Goal: Information Seeking & Learning: Check status

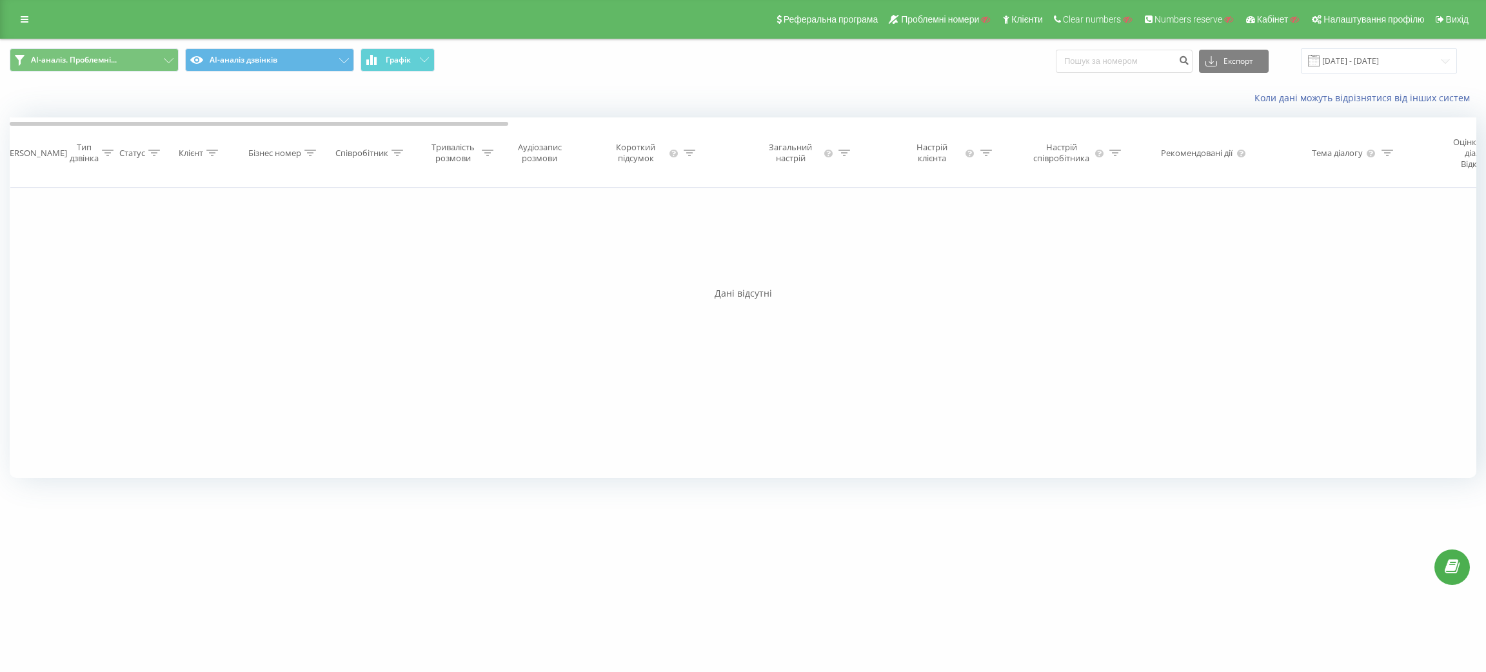
click at [21, 7] on div "Реферальна програма Проблемні номери Клієнти Clear numbers Numbers reserve Кабі…" at bounding box center [743, 19] width 1486 height 39
click at [23, 19] on icon at bounding box center [25, 19] width 8 height 9
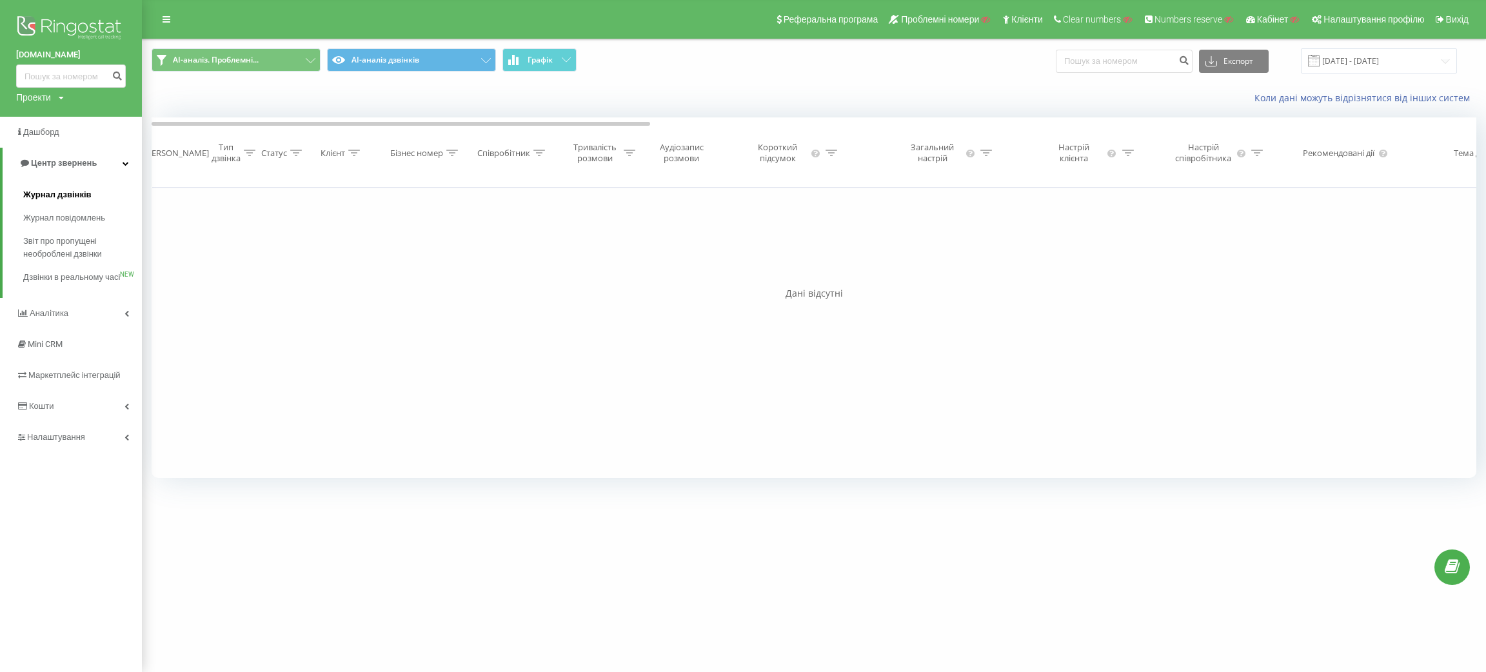
click at [41, 193] on span "Журнал дзвінків" at bounding box center [57, 194] width 68 height 13
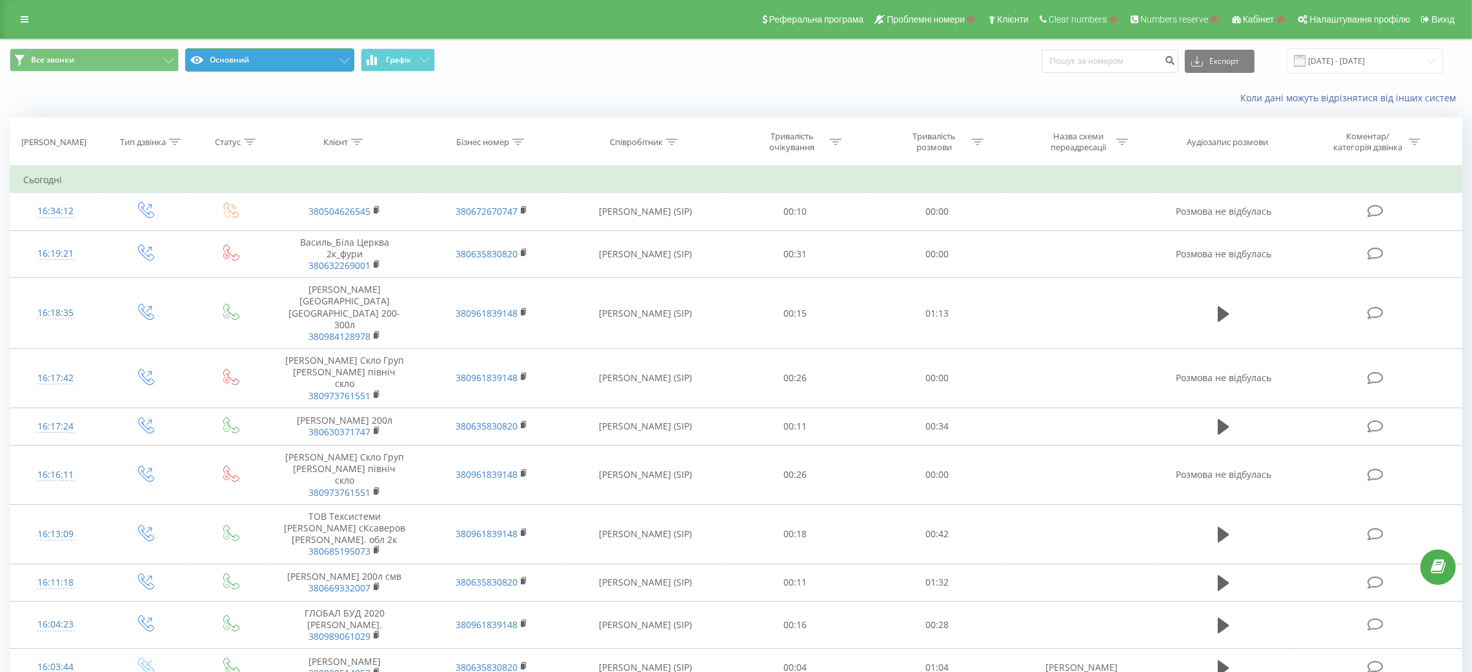
click at [337, 61] on button "Основний" at bounding box center [269, 59] width 169 height 23
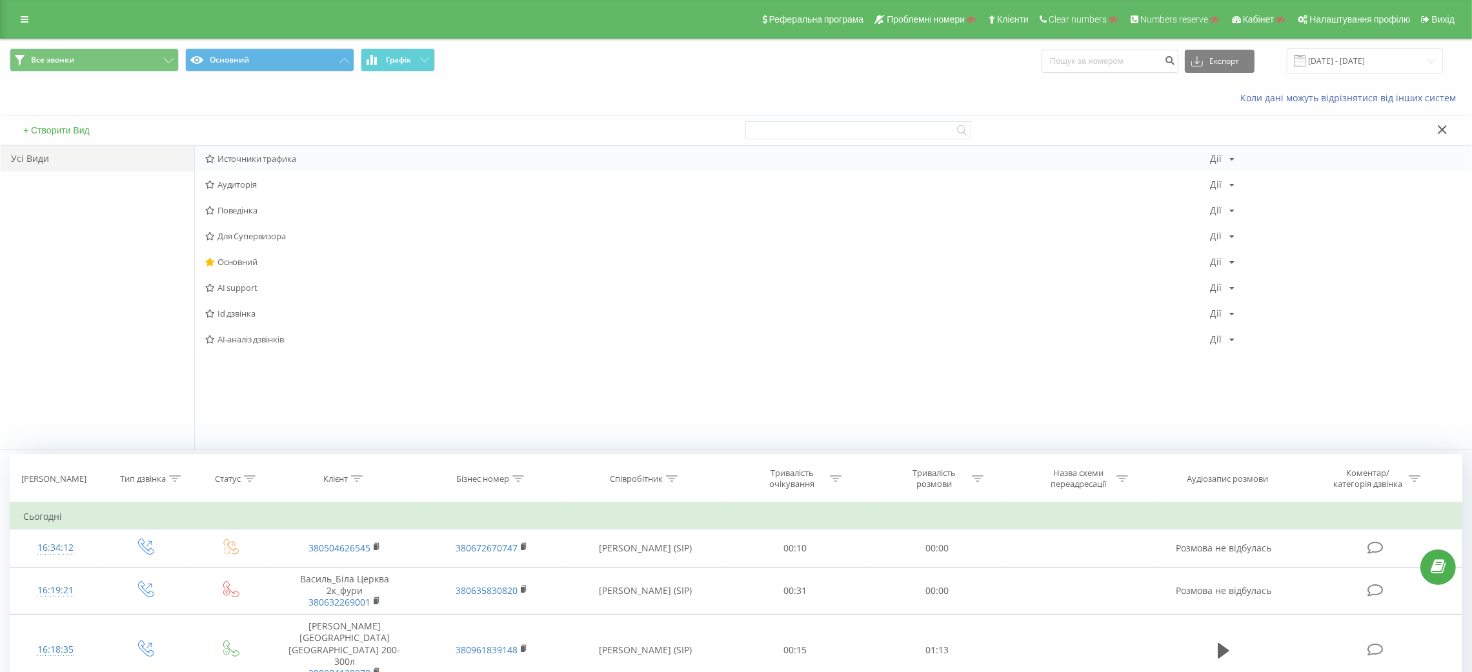
click at [292, 161] on span "Источники трафика" at bounding box center [707, 158] width 1004 height 9
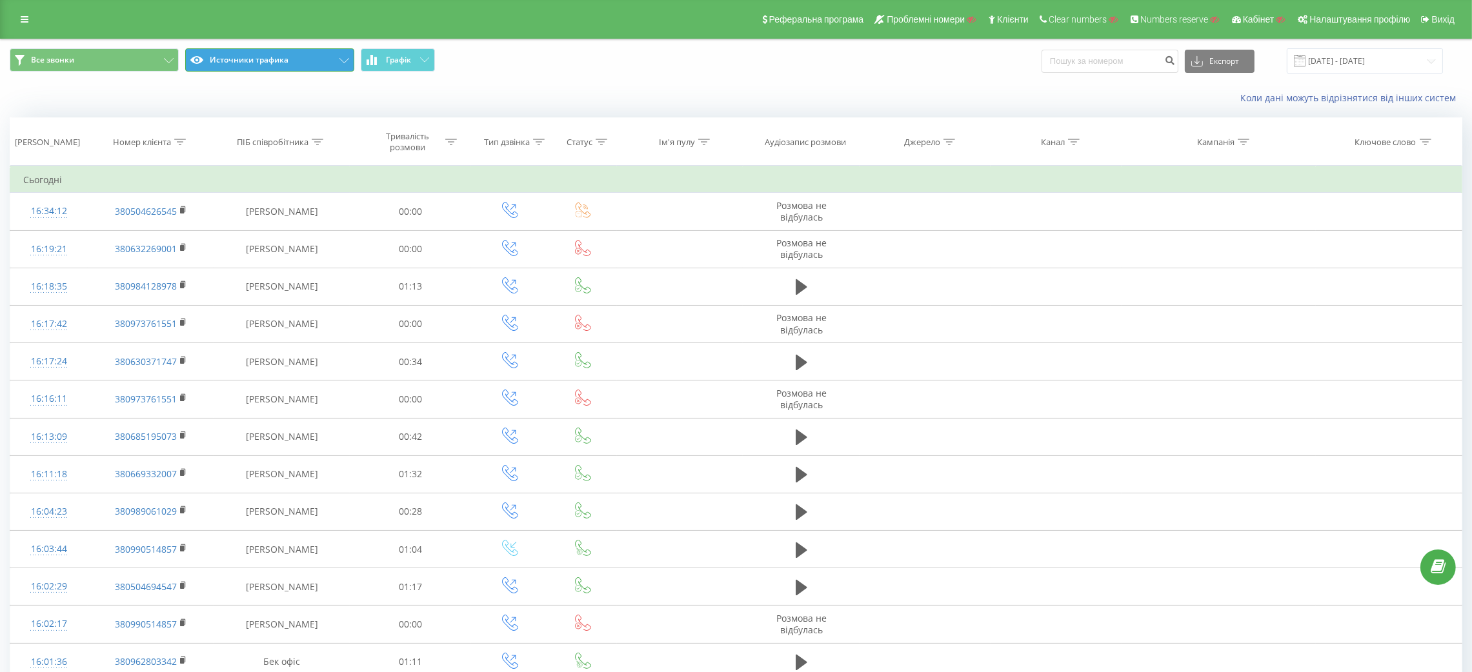
click at [259, 64] on button "Источники трафика" at bounding box center [269, 59] width 169 height 23
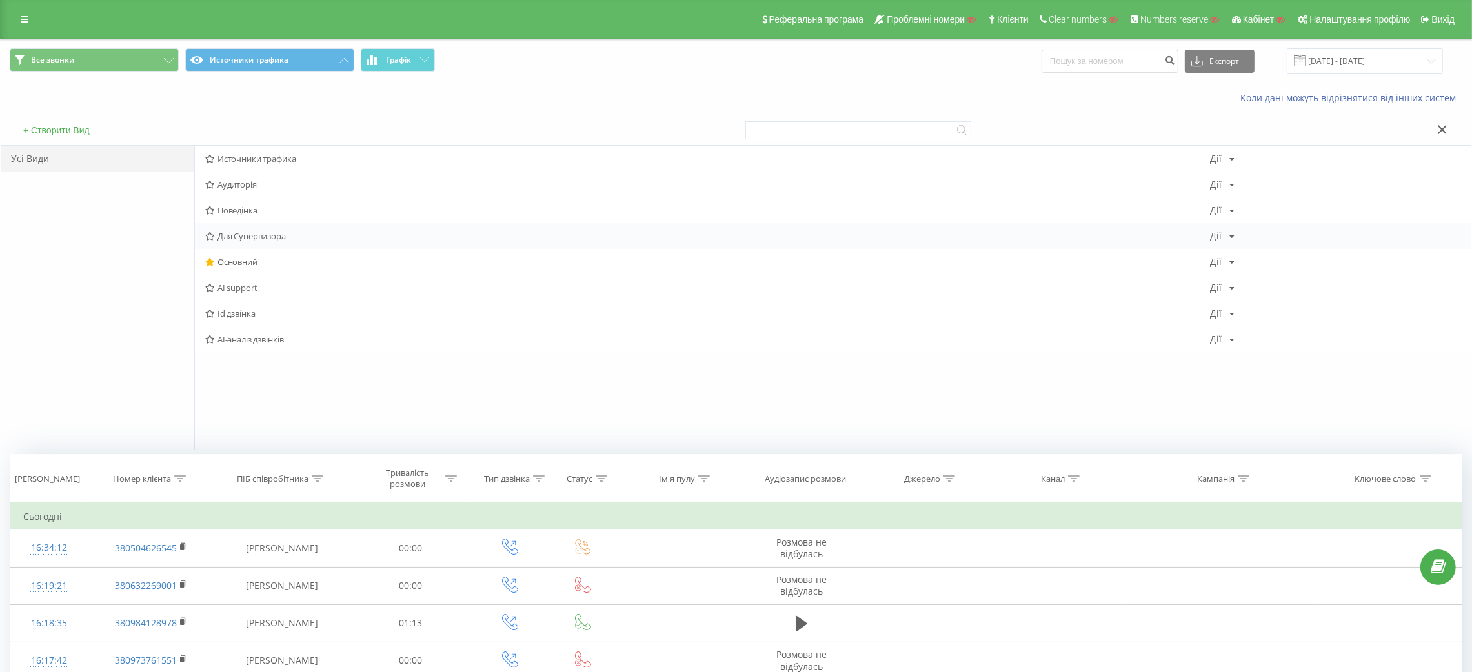
click at [288, 238] on span "Для Супервизора" at bounding box center [707, 236] width 1004 height 9
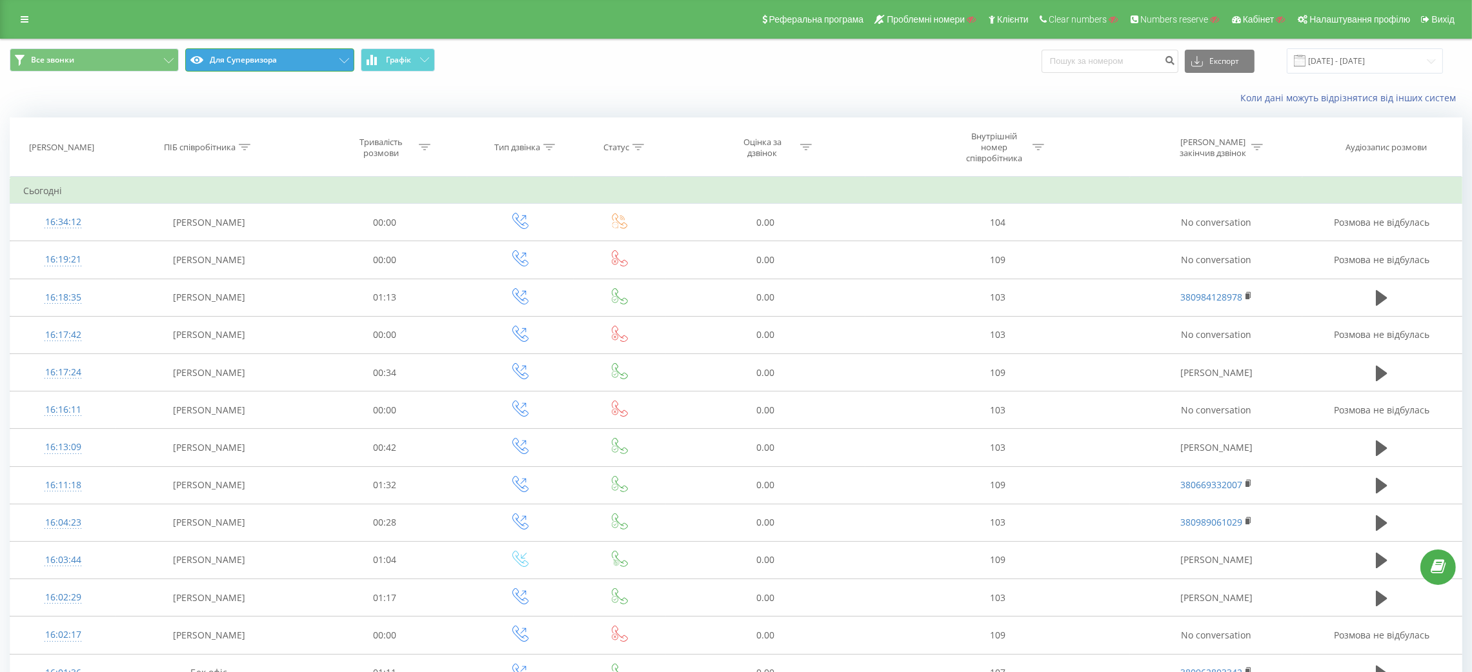
click at [311, 59] on button "Для Супервизора" at bounding box center [269, 59] width 169 height 23
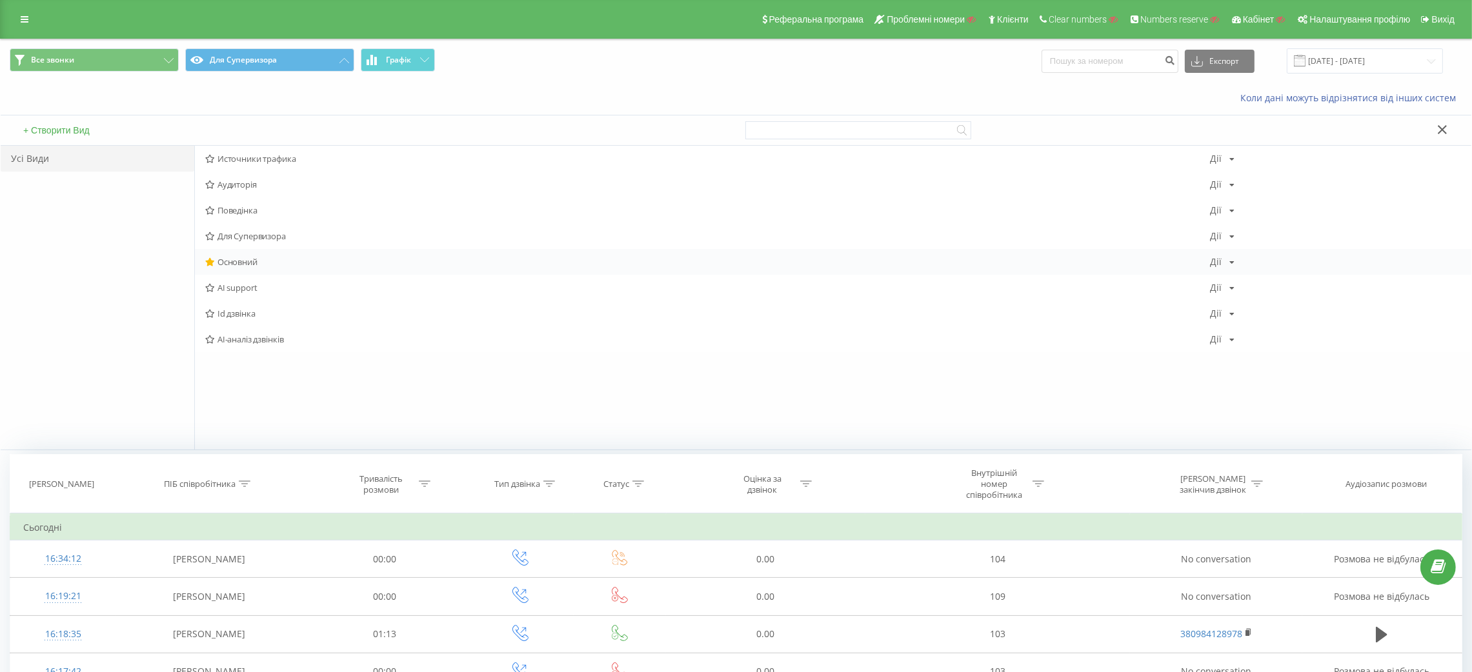
click at [277, 261] on span "Основний" at bounding box center [707, 261] width 1004 height 9
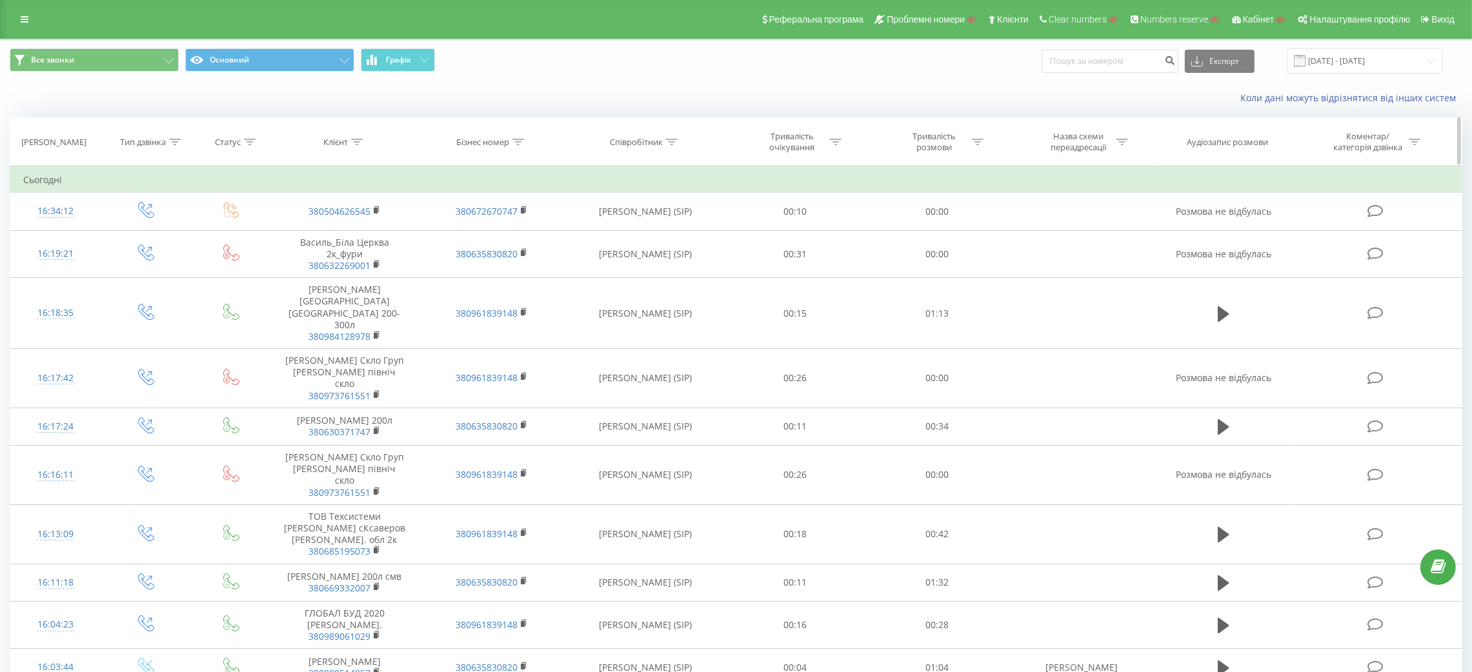
click at [520, 143] on icon at bounding box center [518, 142] width 12 height 6
click at [508, 236] on input "text" at bounding box center [492, 234] width 114 height 23
paste input "Брендинг бусов"
type input "Брендинг бусов"
click at [508, 261] on span "OK" at bounding box center [519, 260] width 36 height 20
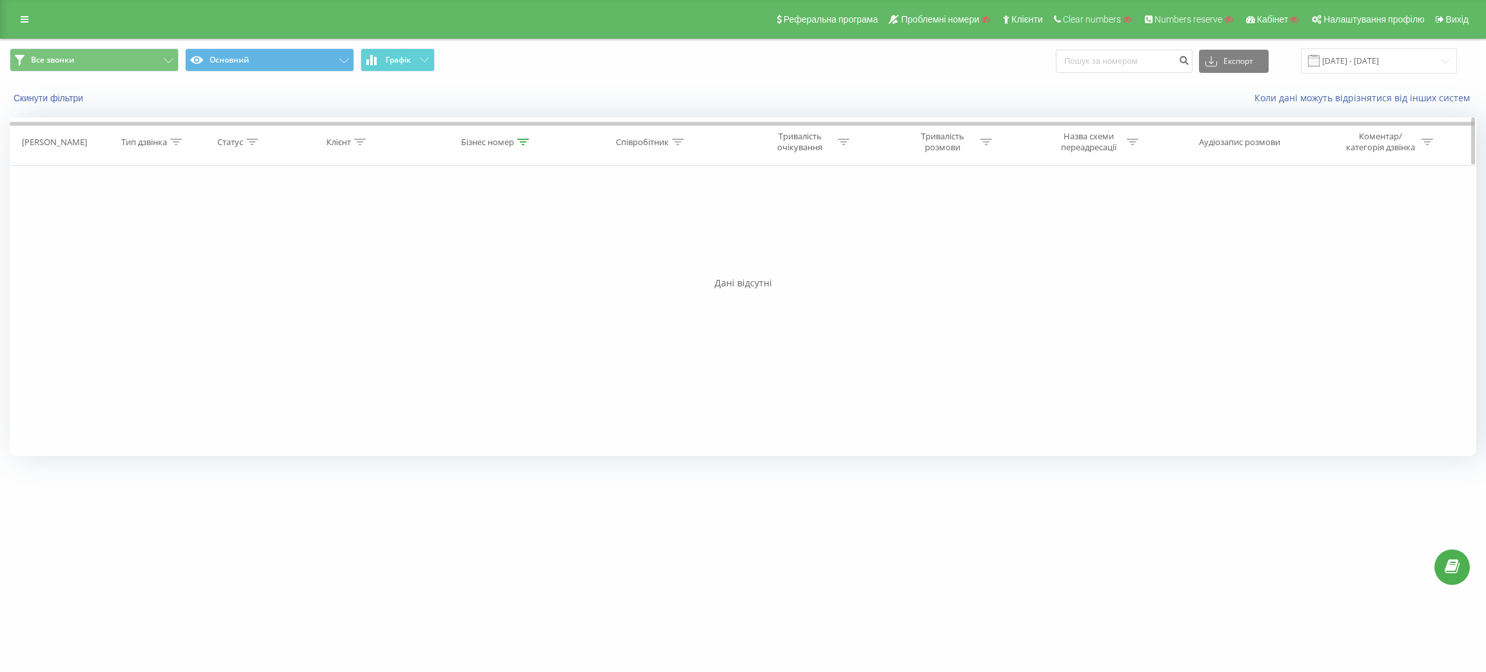
click at [517, 143] on icon at bounding box center [523, 142] width 12 height 6
click at [465, 259] on button "Скасувати" at bounding box center [467, 260] width 55 height 16
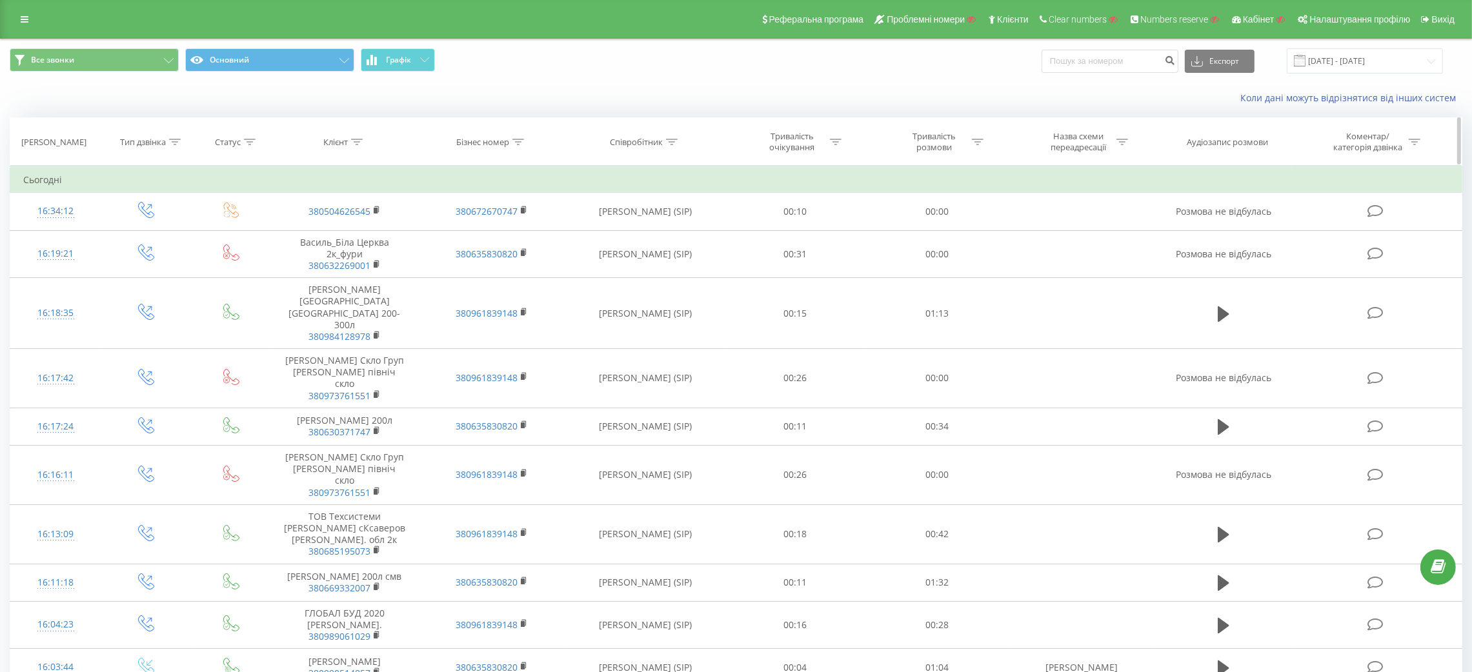
click at [523, 139] on icon at bounding box center [519, 142] width 12 height 6
click at [475, 241] on input "Брендинг бусов" at bounding box center [492, 234] width 114 height 23
paste input "380734700007"
type input "380734700007"
click at [533, 259] on span "OK" at bounding box center [519, 260] width 36 height 20
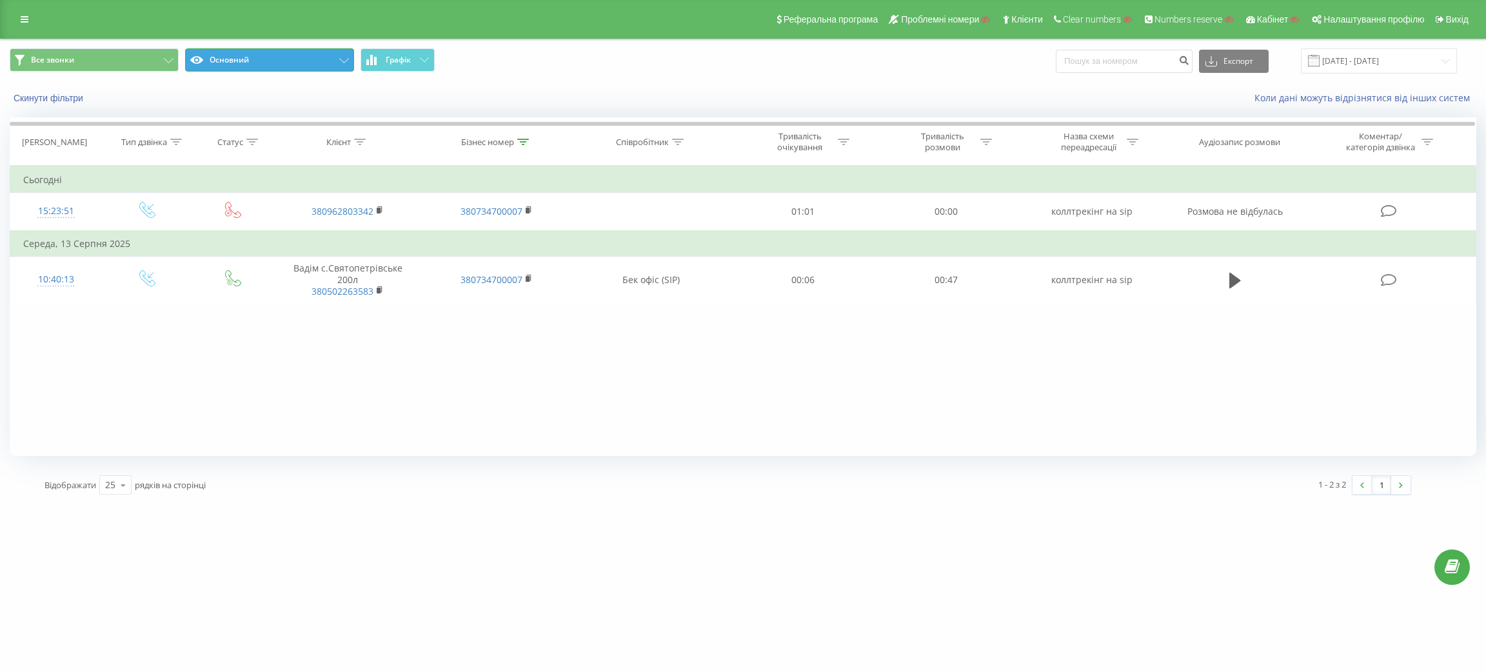
click at [327, 60] on button "Основний" at bounding box center [269, 59] width 169 height 23
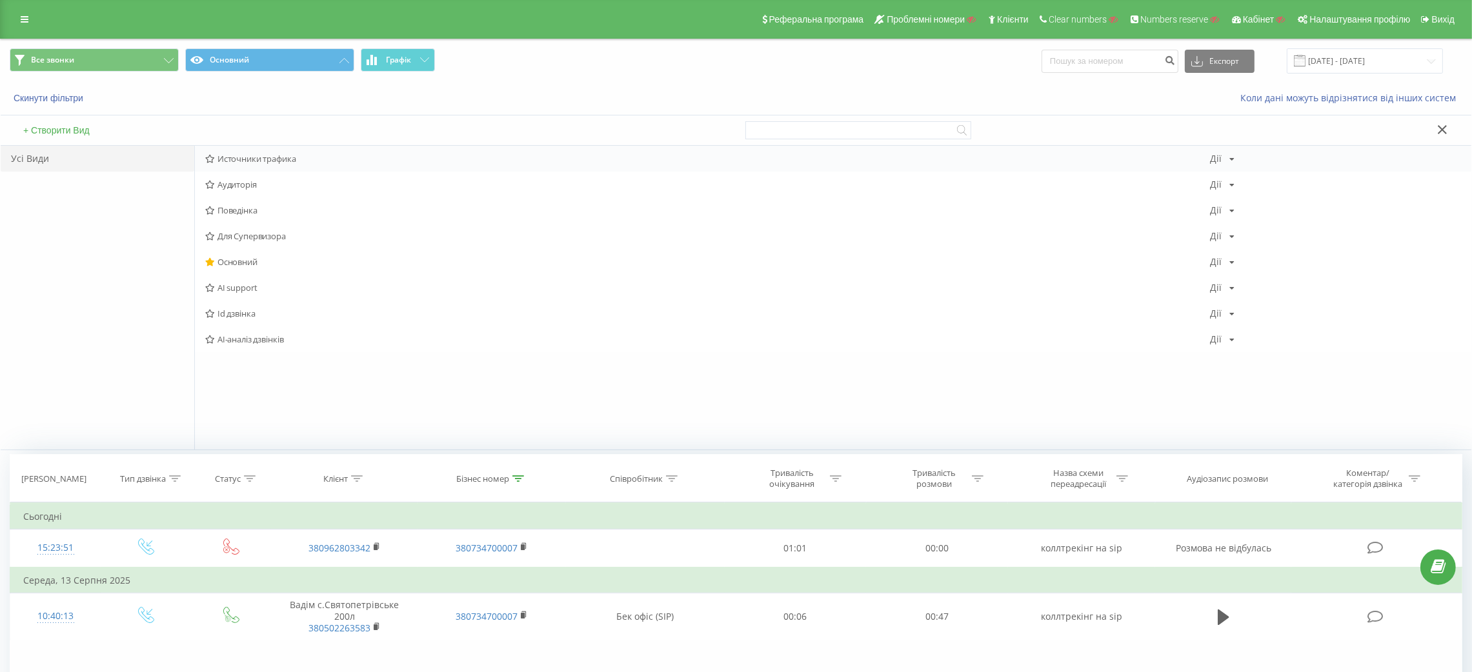
click at [412, 161] on span "Источники трафика" at bounding box center [707, 158] width 1004 height 9
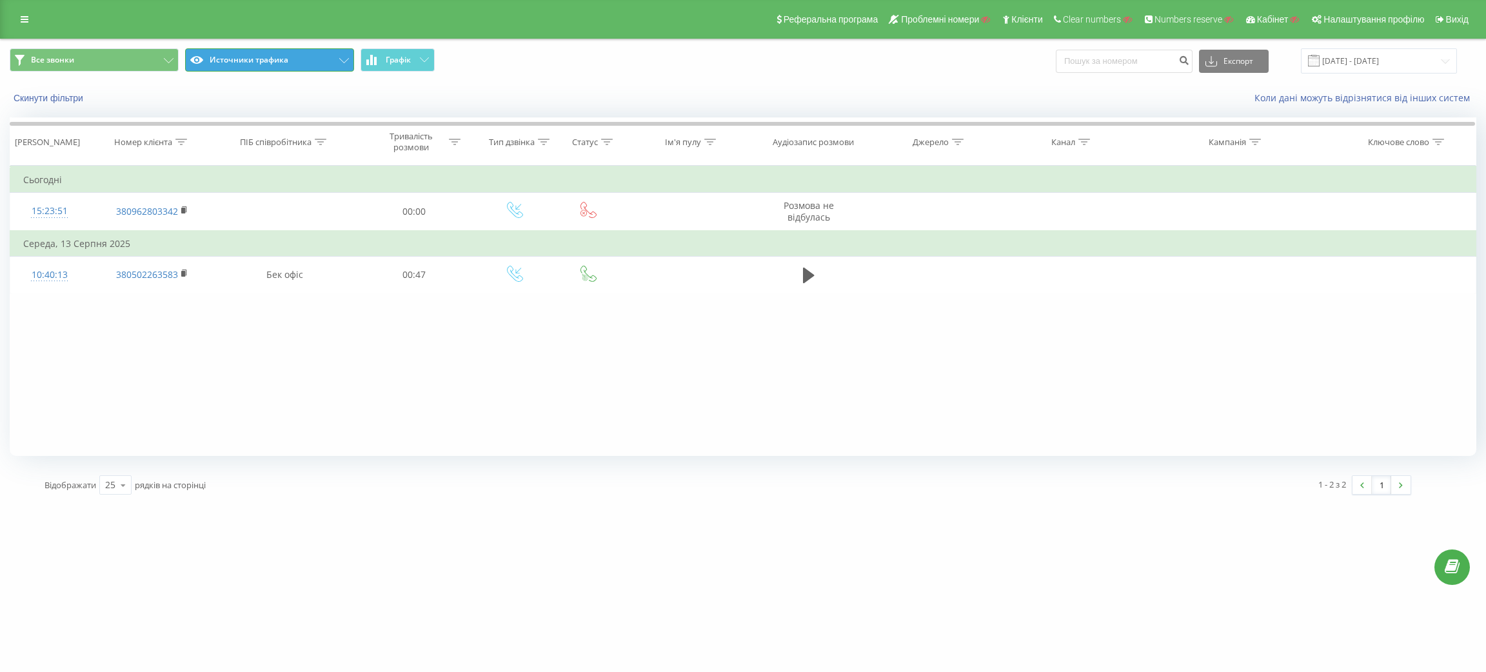
click at [268, 65] on button "Источники трафика" at bounding box center [269, 59] width 169 height 23
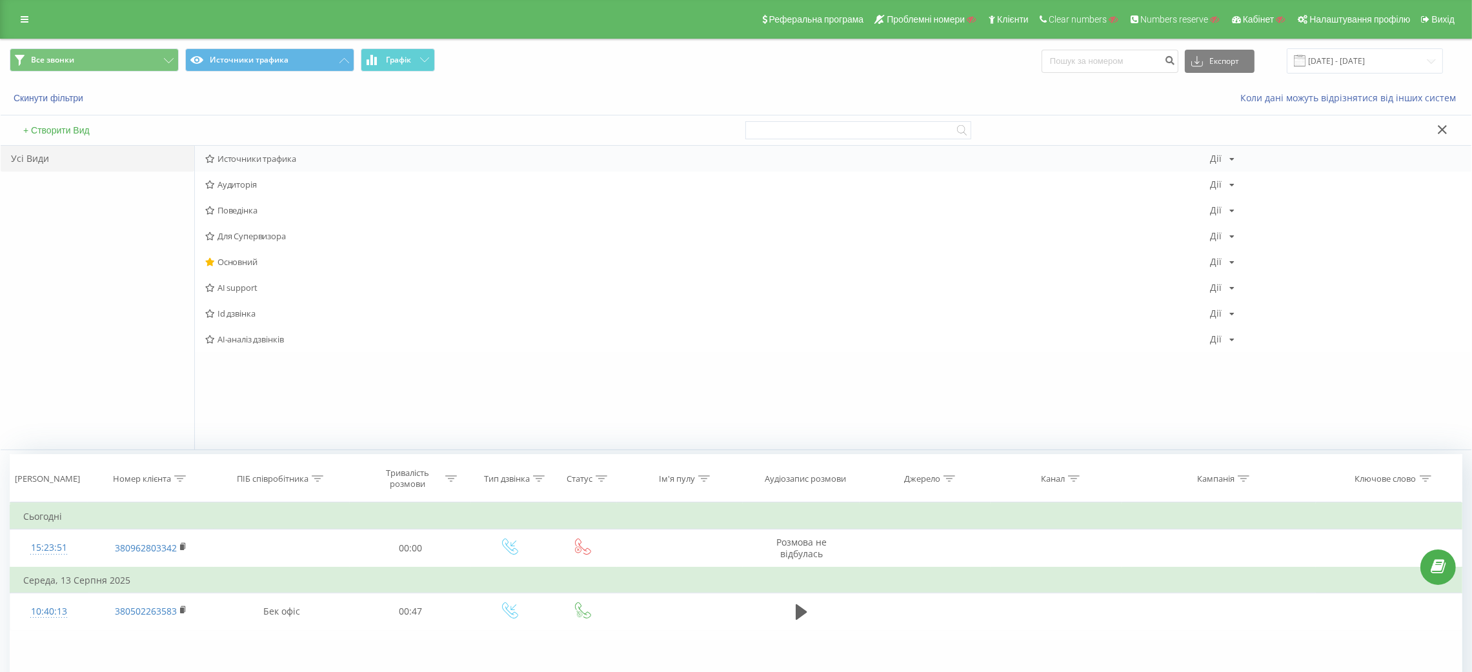
click at [283, 159] on span "Источники трафика" at bounding box center [707, 158] width 1004 height 9
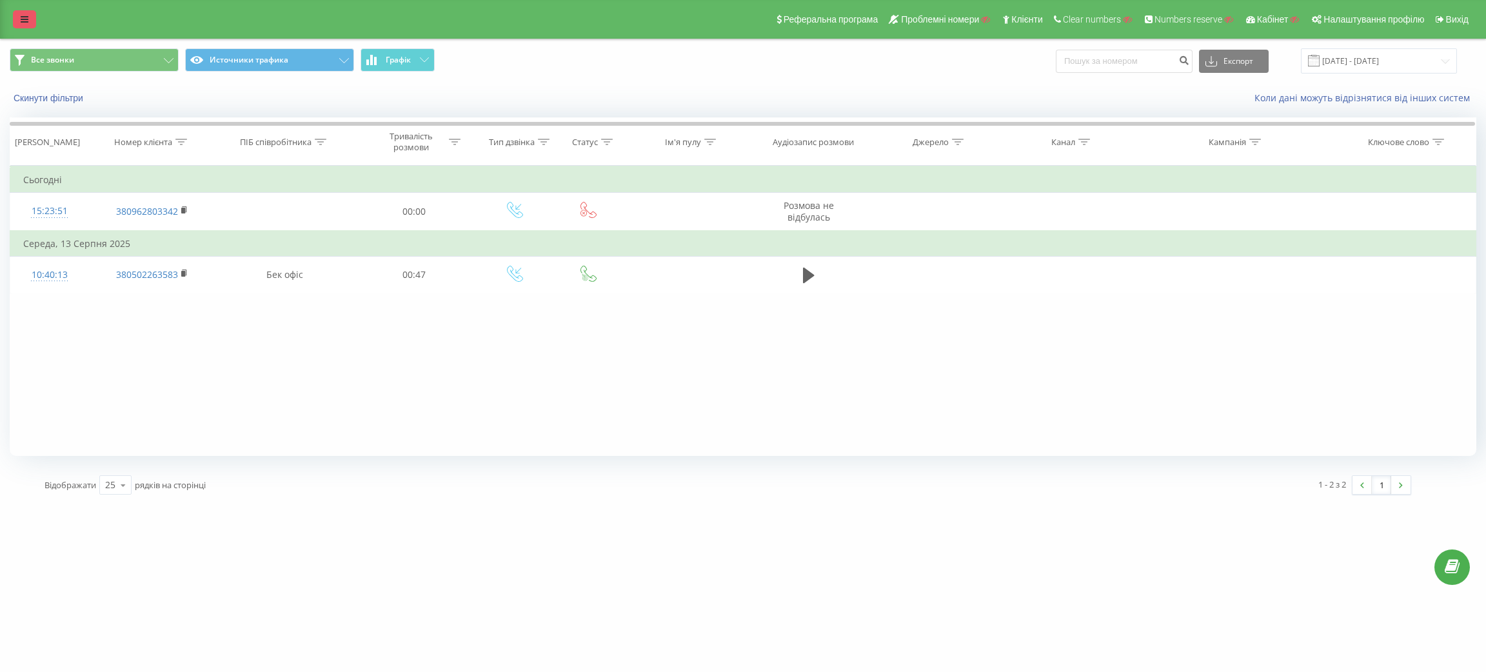
click at [13, 12] on link at bounding box center [24, 19] width 23 height 18
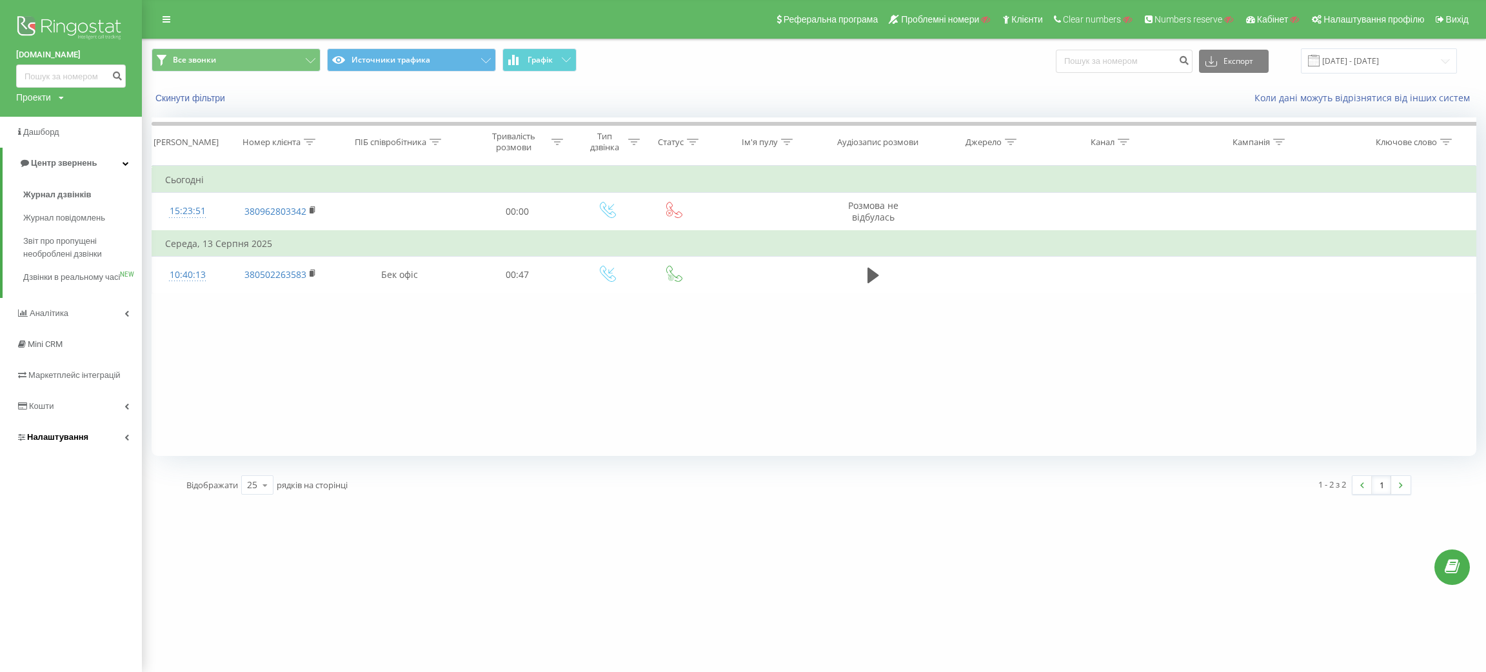
click at [50, 444] on span "Налаштування" at bounding box center [52, 437] width 72 height 13
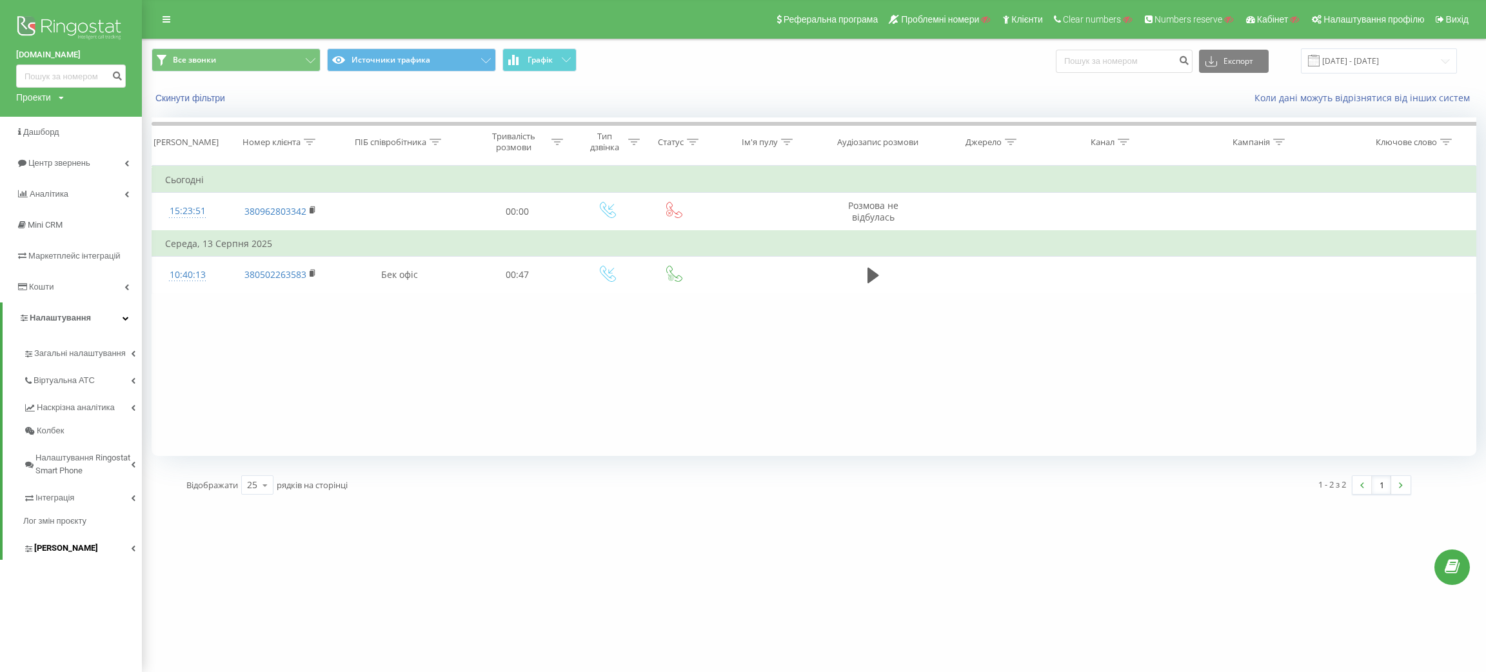
click at [53, 559] on link "[PERSON_NAME]" at bounding box center [82, 546] width 119 height 27
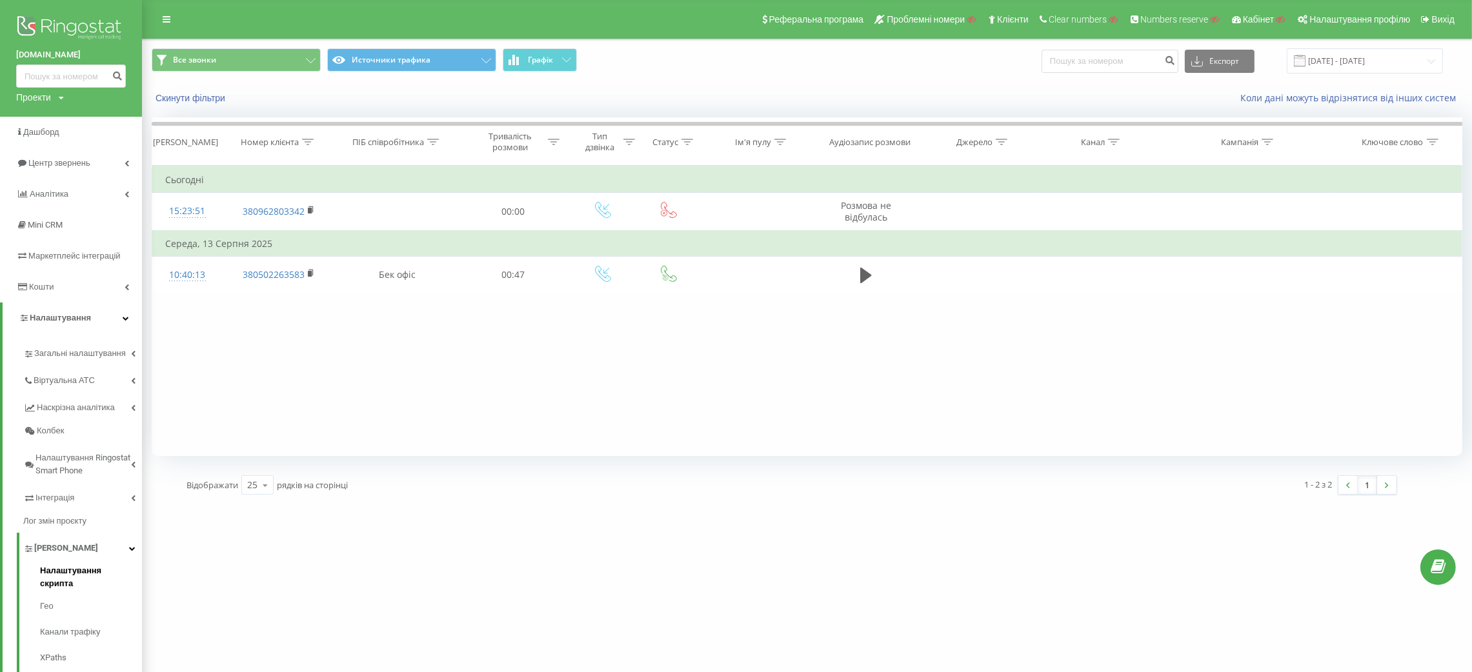
scroll to position [150, 0]
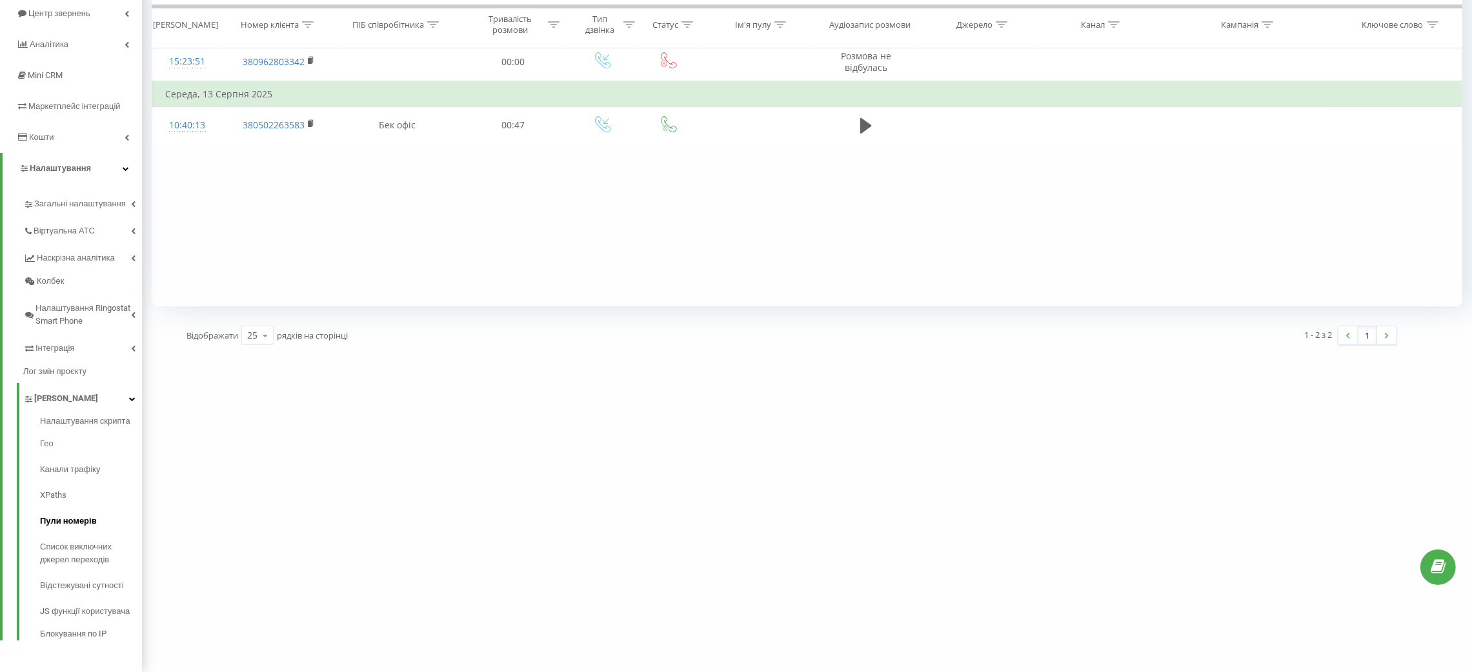
click at [56, 532] on link "Пули номерів" at bounding box center [91, 521] width 102 height 26
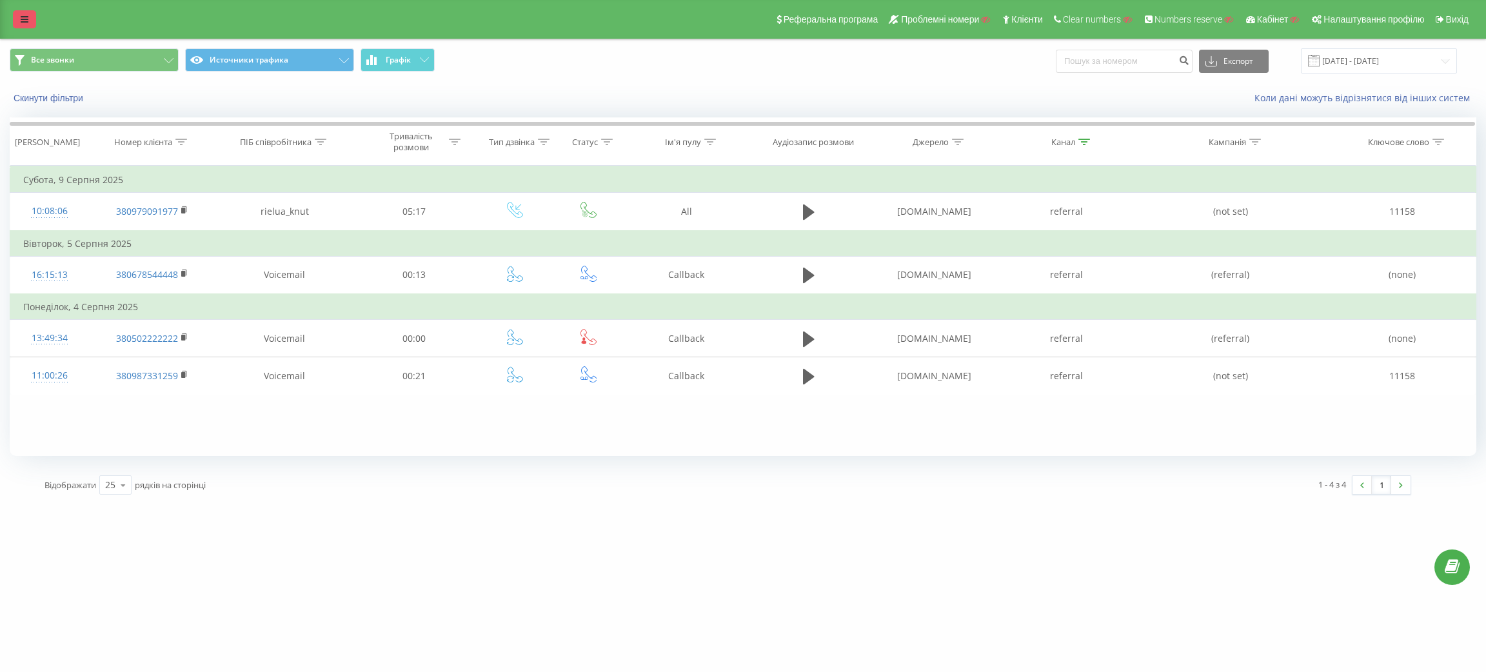
click at [18, 21] on link at bounding box center [24, 19] width 23 height 18
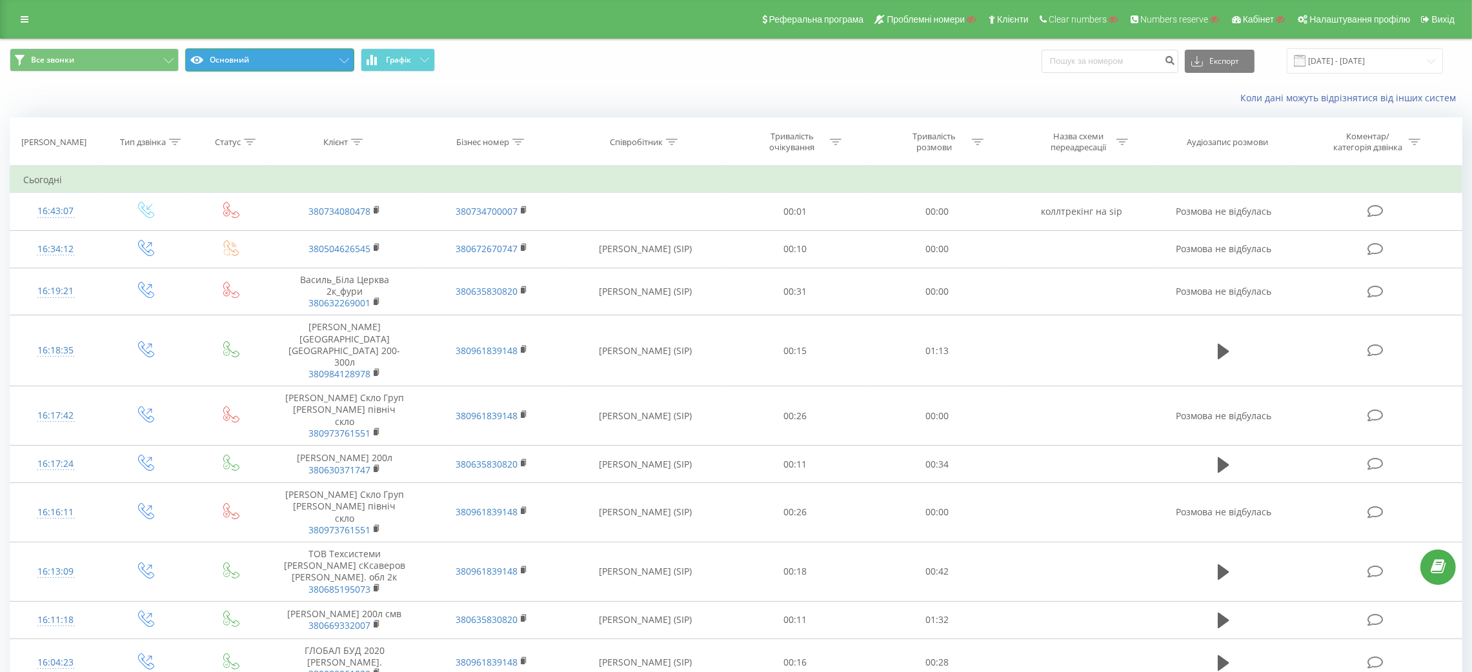
click at [334, 63] on button "Основний" at bounding box center [269, 59] width 169 height 23
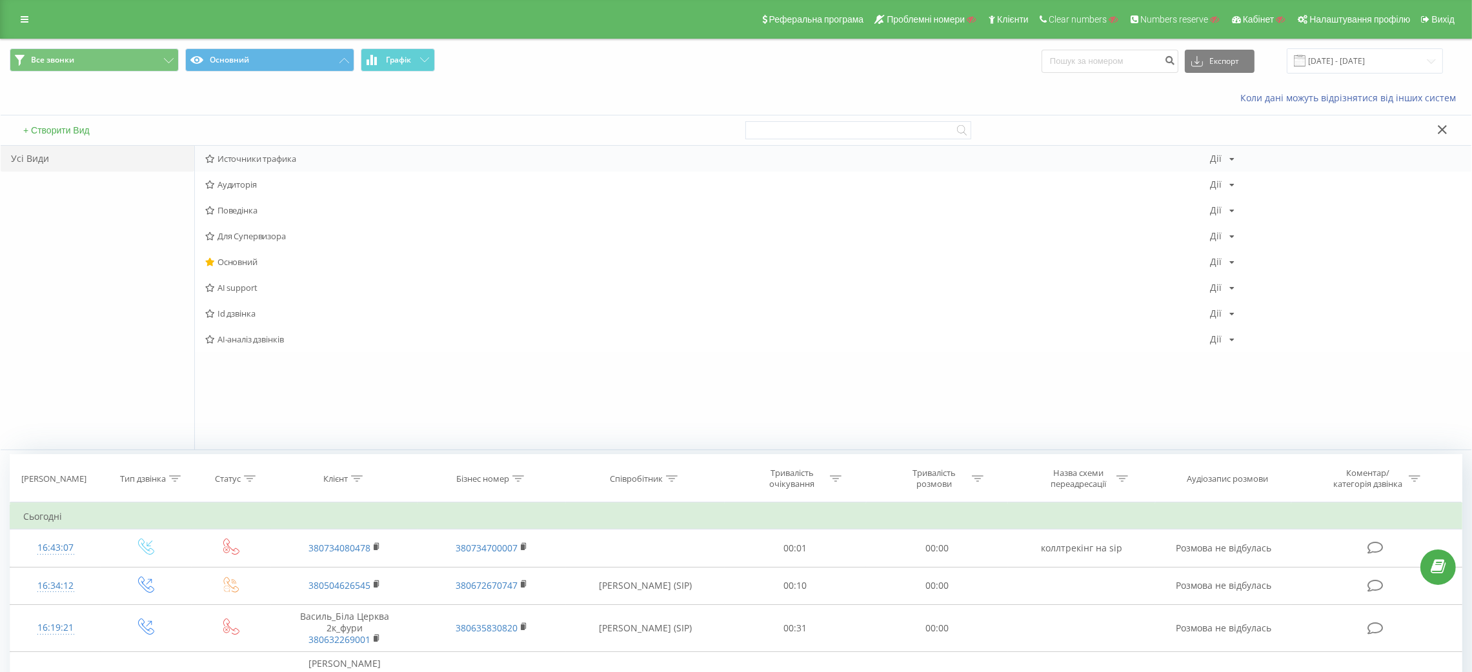
click at [323, 163] on span "Источники трафика" at bounding box center [707, 158] width 1004 height 9
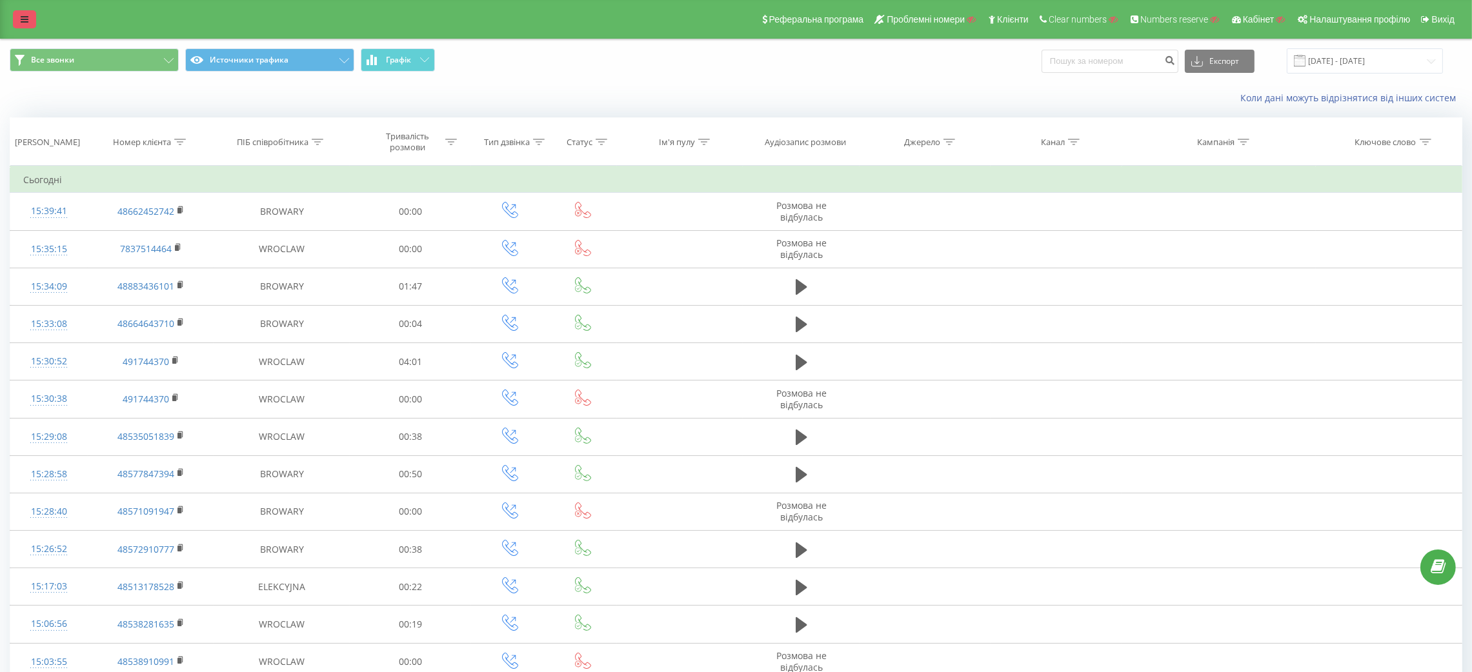
click at [25, 17] on icon at bounding box center [25, 19] width 8 height 9
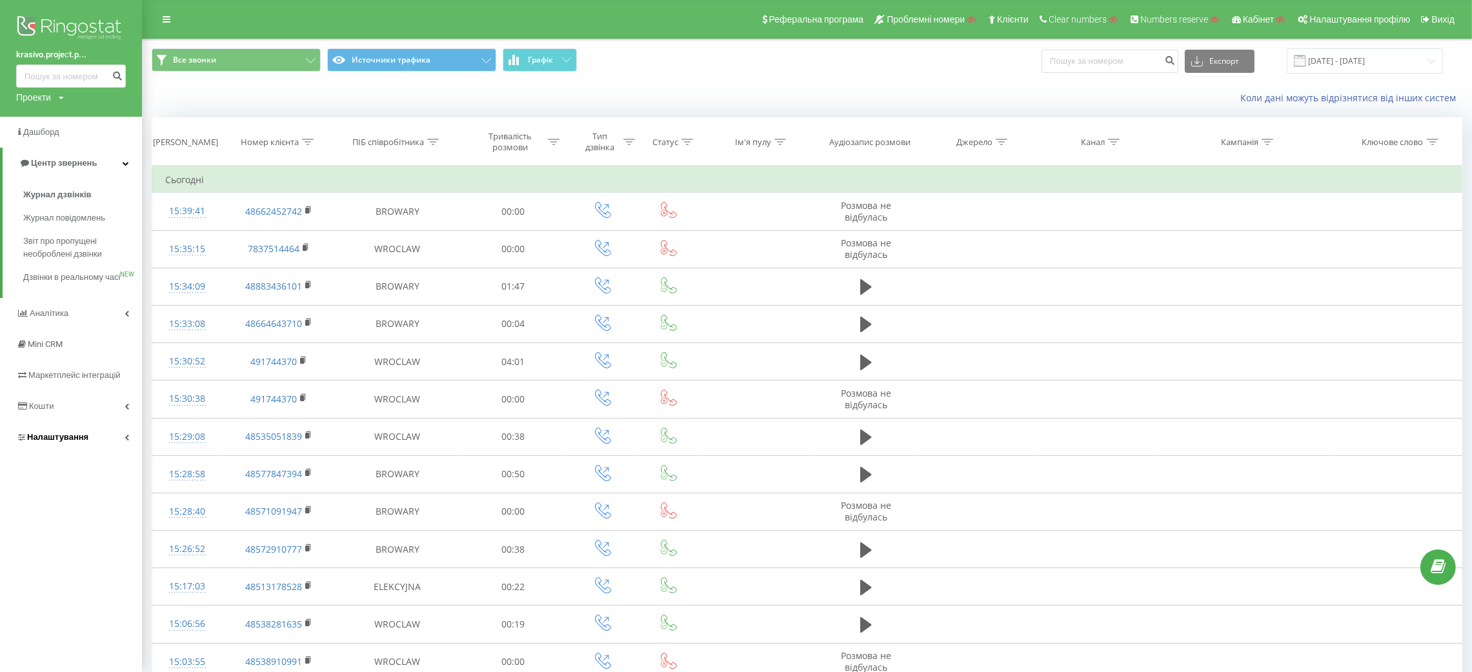
click at [51, 442] on span "Налаштування" at bounding box center [57, 437] width 61 height 10
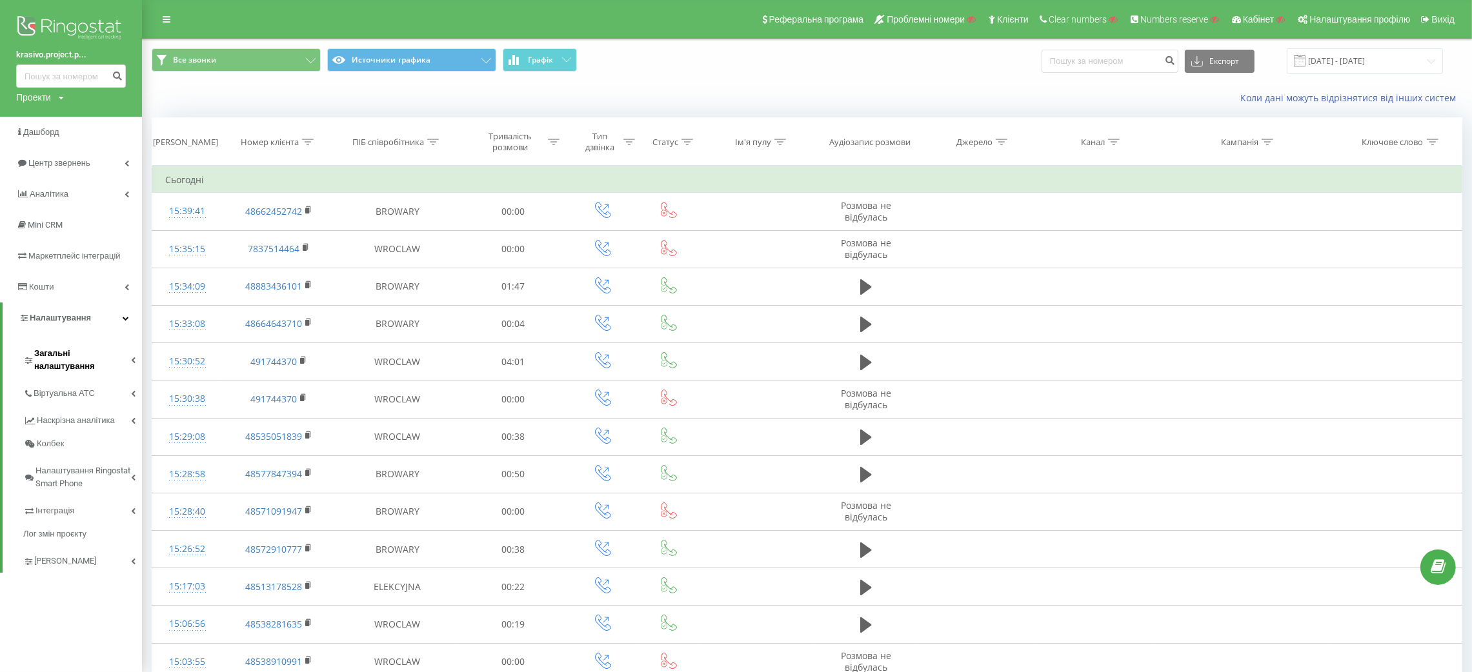
click at [65, 350] on span "Загальні налаштування" at bounding box center [82, 360] width 97 height 26
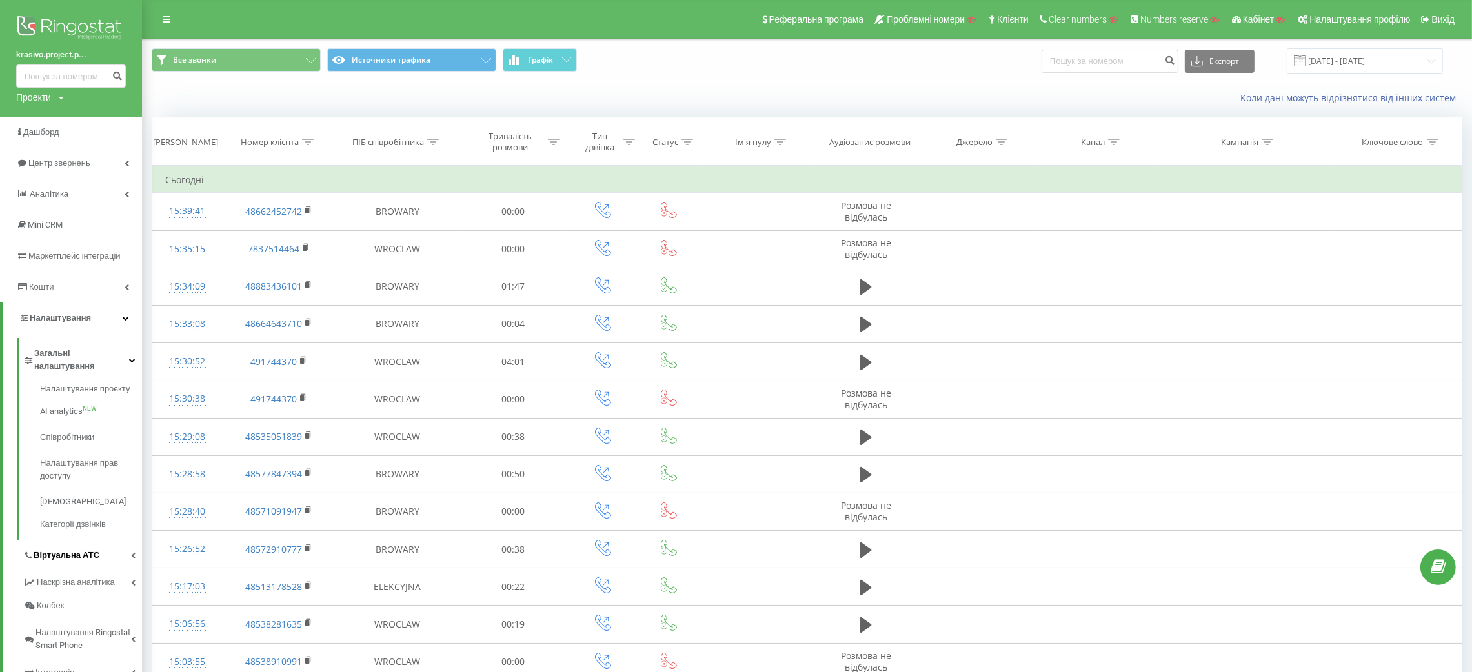
click at [81, 540] on link "Віртуальна АТС" at bounding box center [82, 553] width 119 height 27
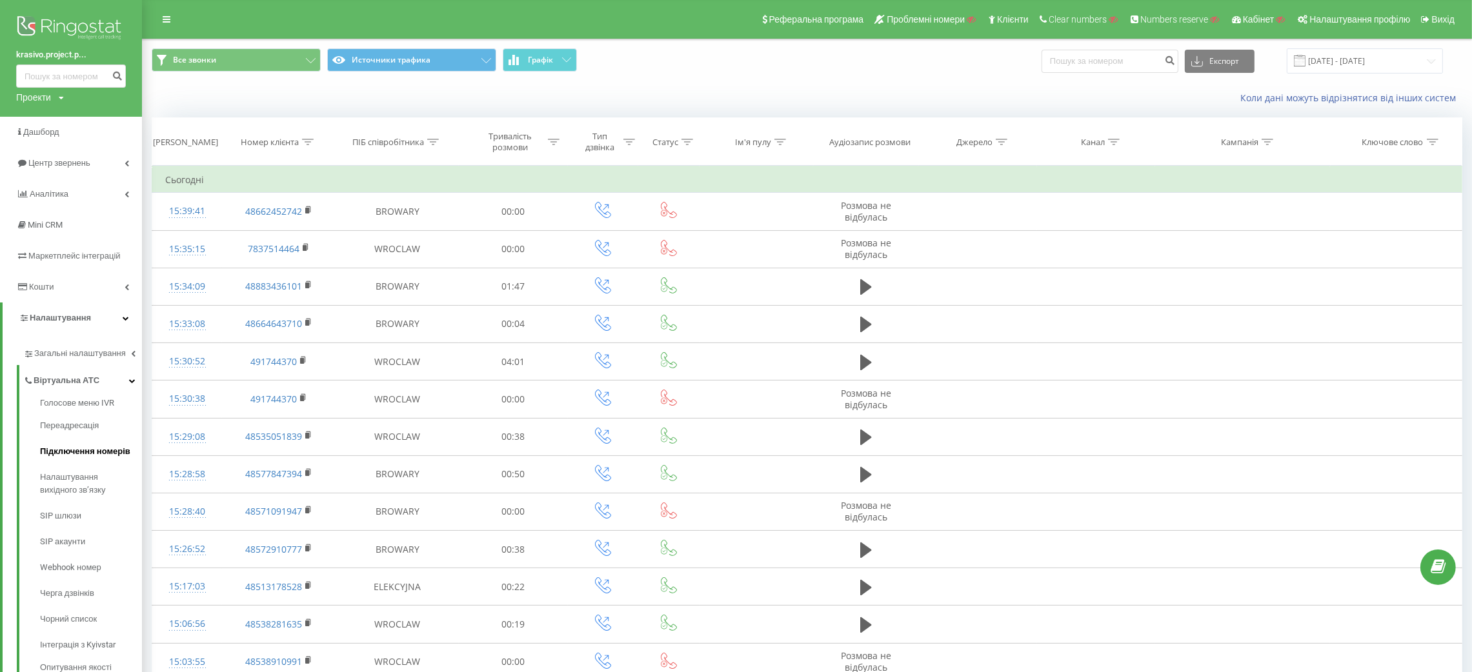
click at [83, 448] on span "Підключення номерів" at bounding box center [85, 451] width 90 height 13
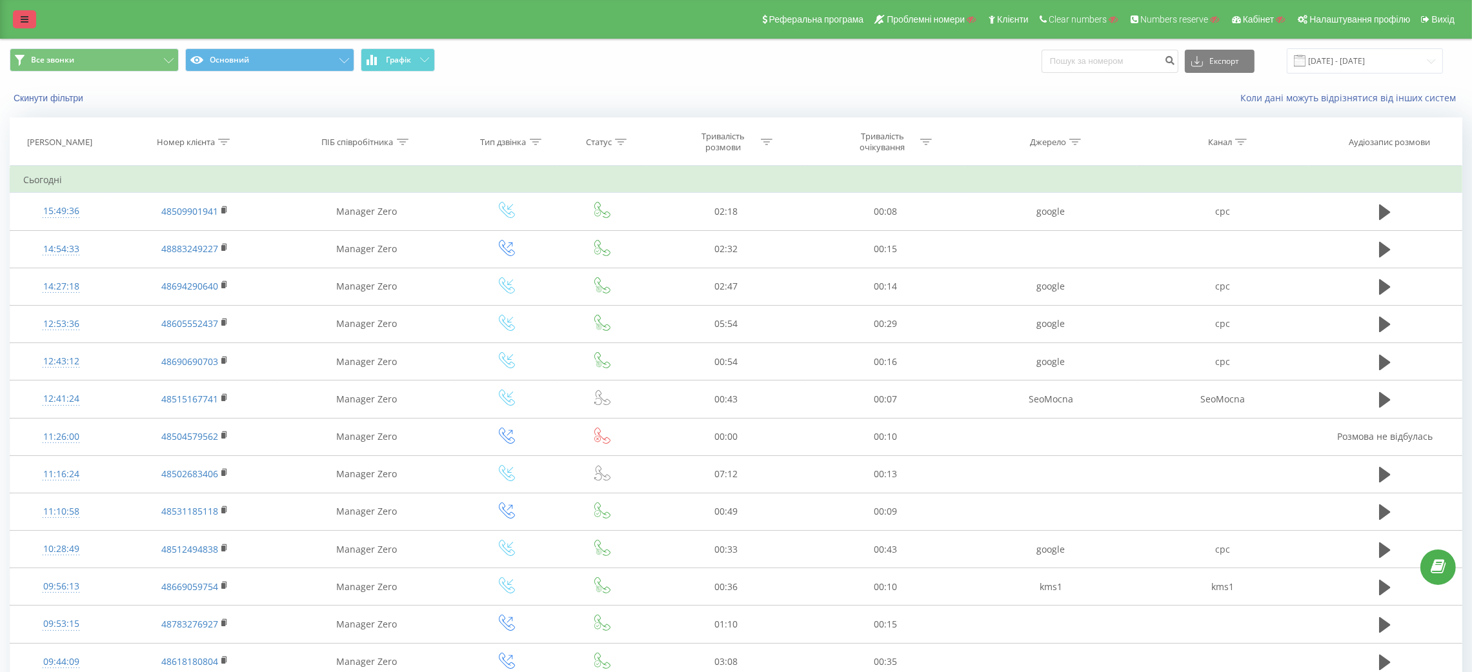
click at [25, 19] on icon at bounding box center [25, 19] width 8 height 9
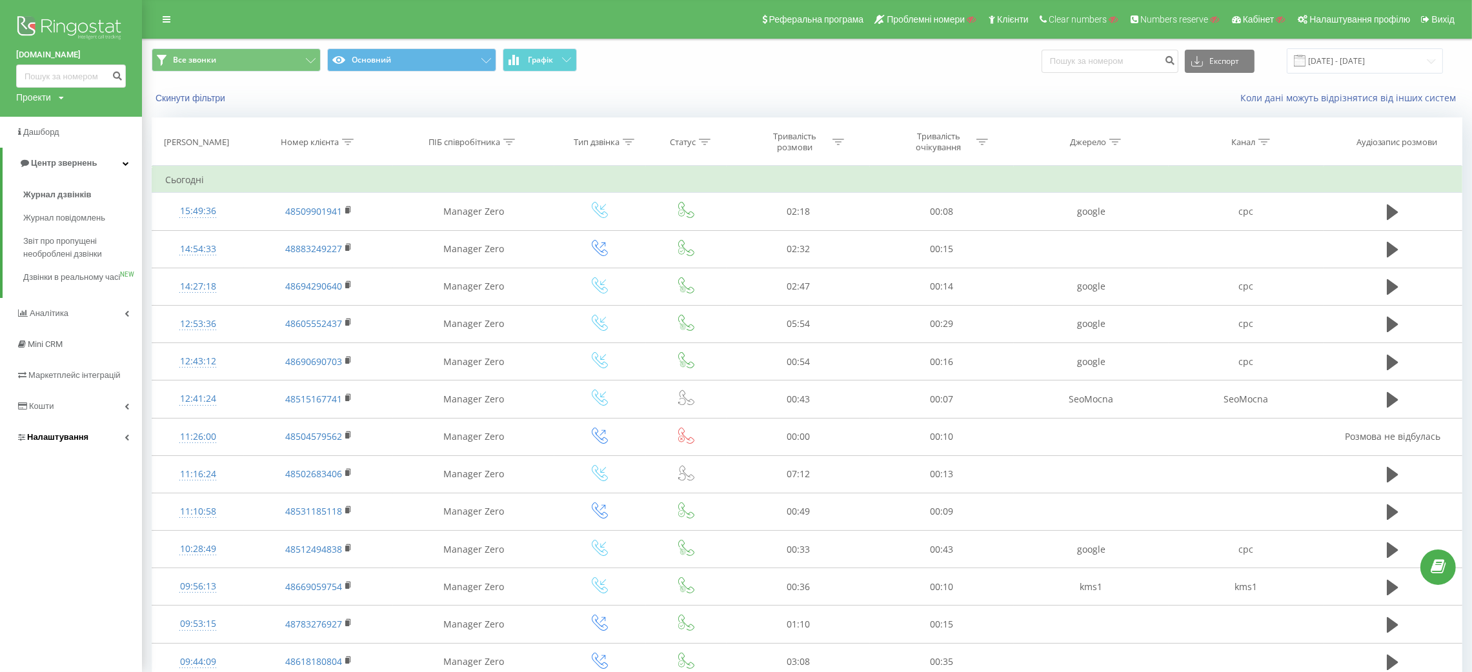
click at [80, 442] on span "Налаштування" at bounding box center [57, 437] width 61 height 10
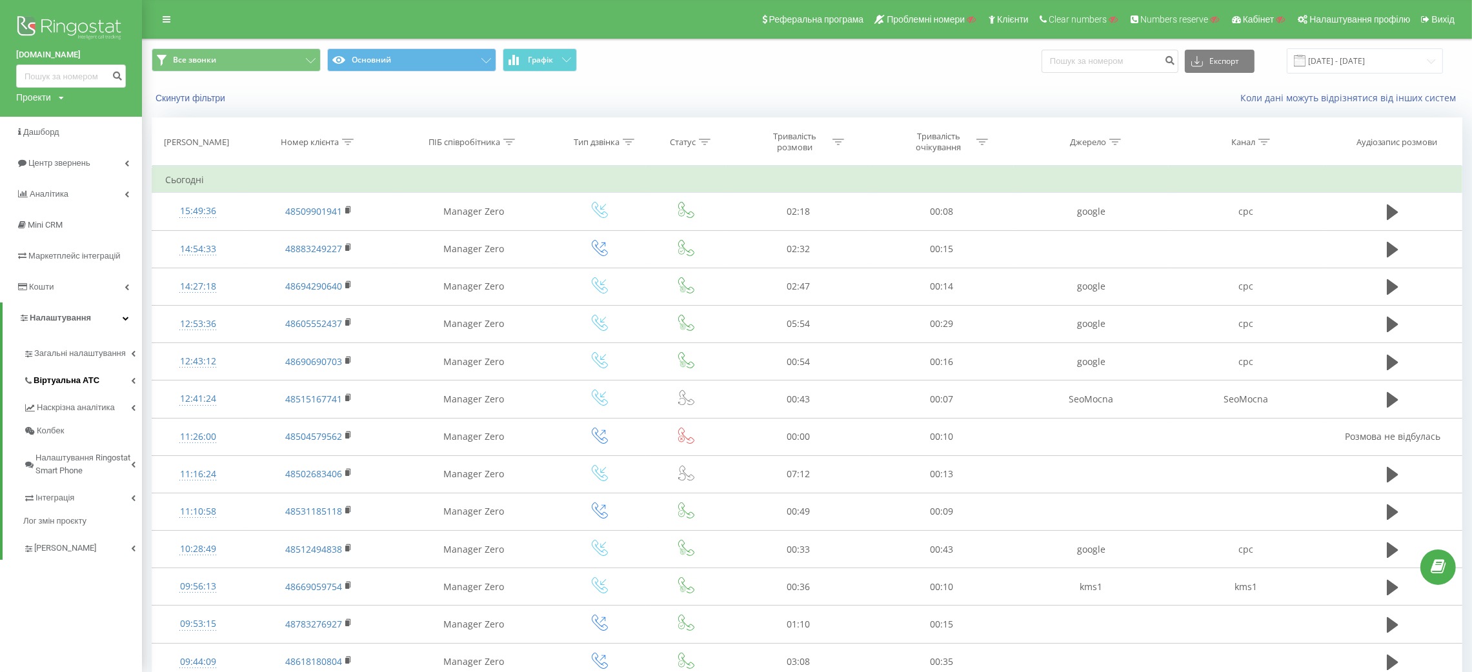
click at [72, 383] on span "Віртуальна АТС" at bounding box center [67, 380] width 66 height 13
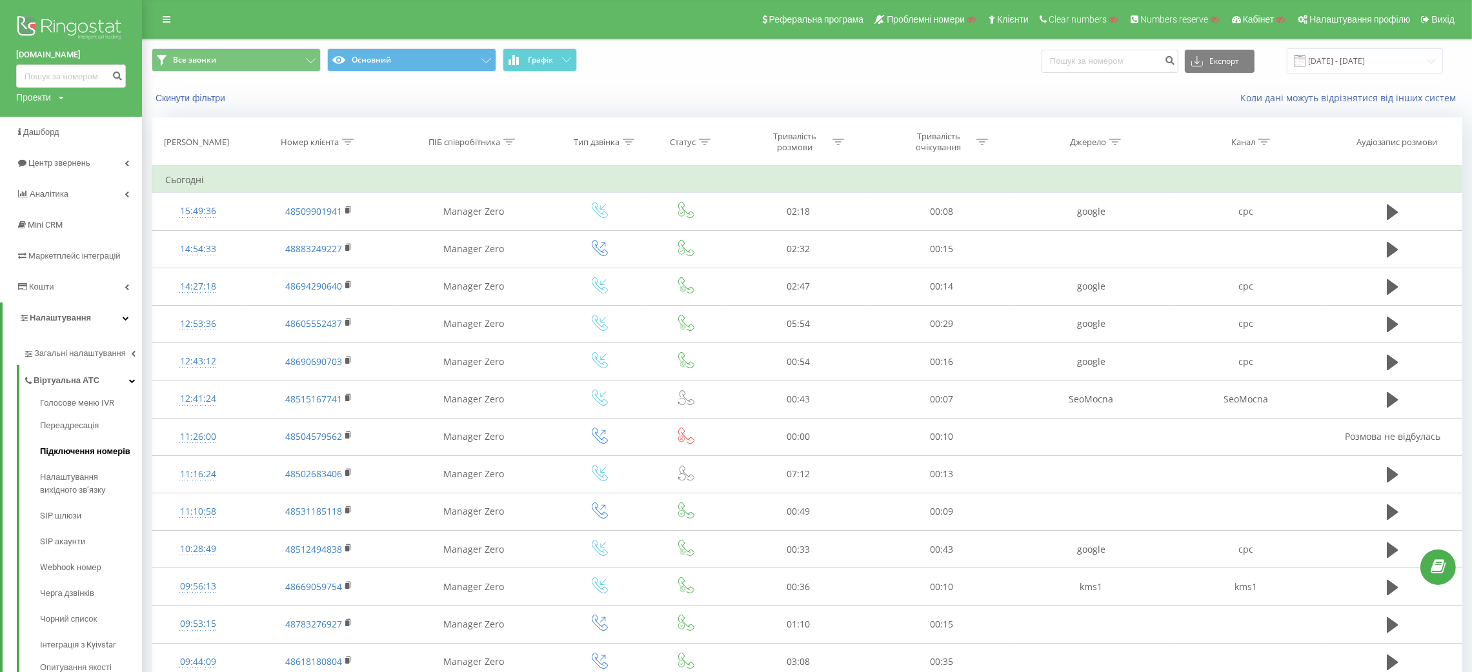
click at [88, 459] on link "Підключення номерів" at bounding box center [91, 452] width 102 height 26
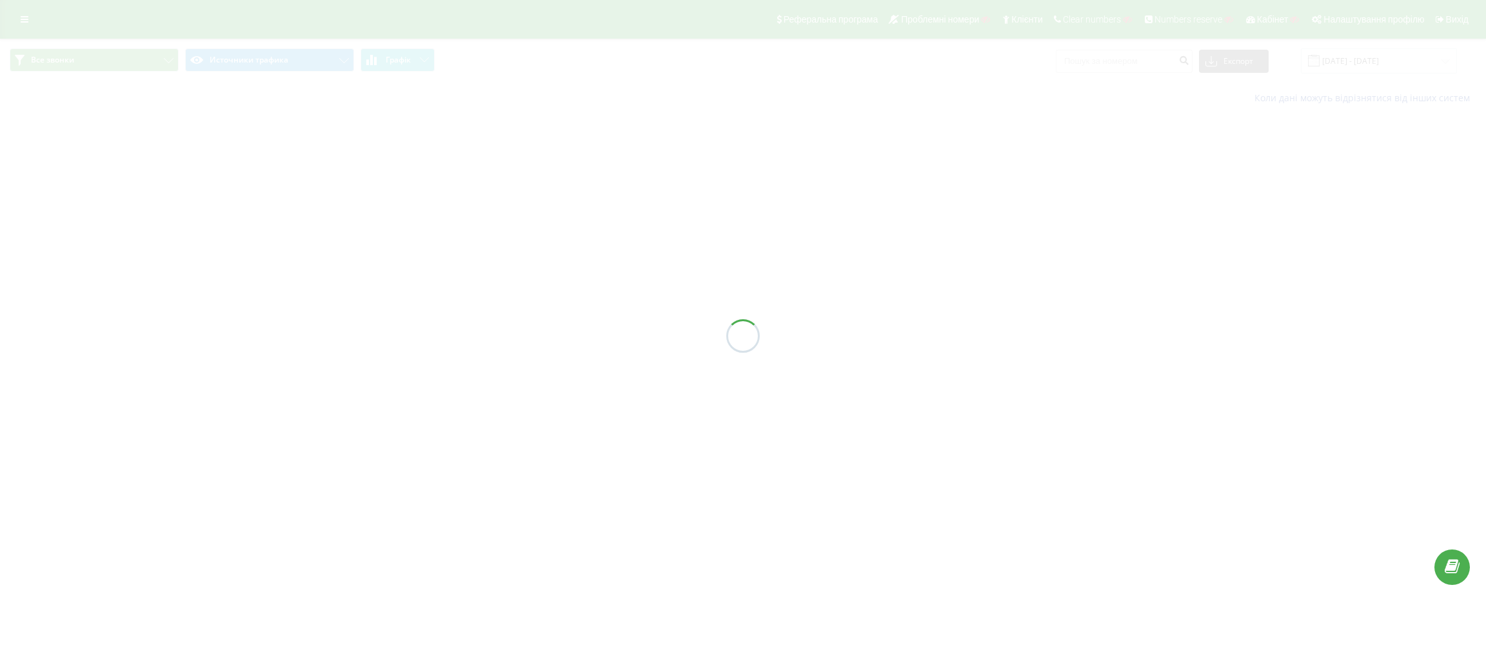
click at [28, 30] on div at bounding box center [743, 336] width 1486 height 672
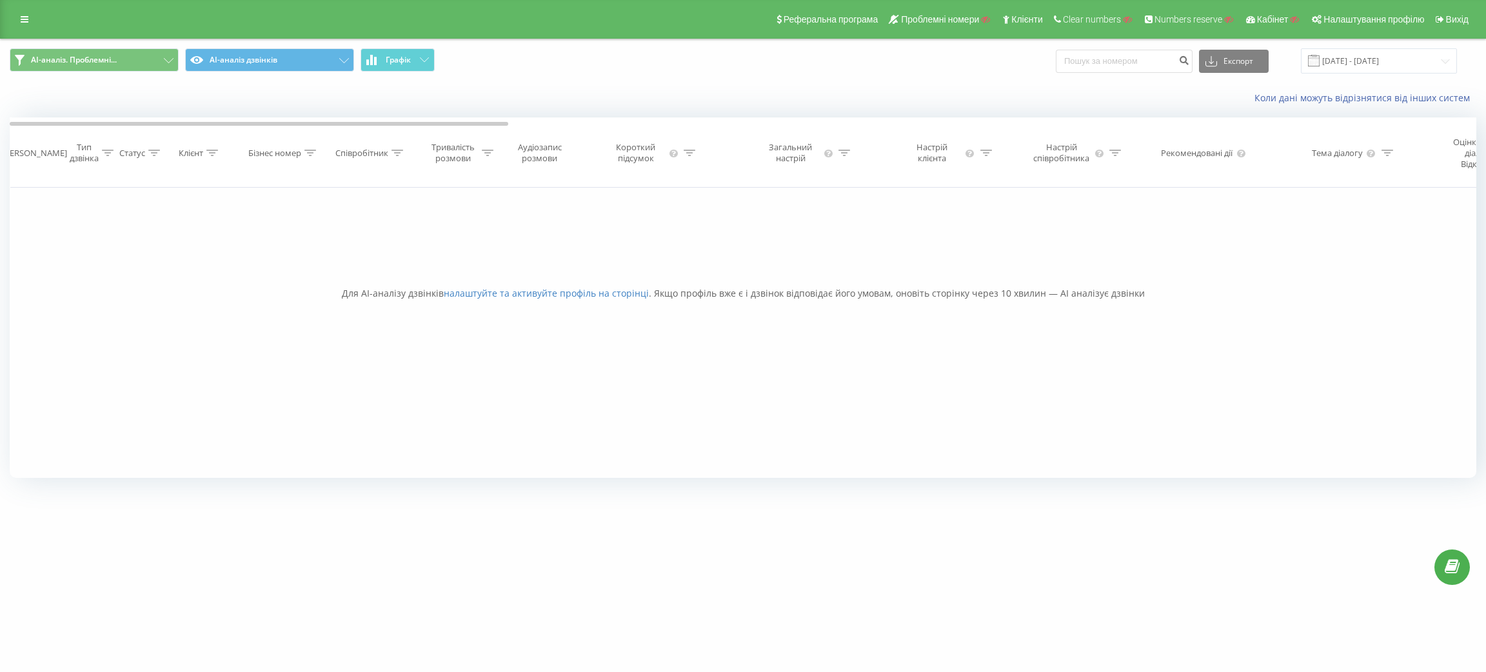
click at [26, 34] on div "Реферальна програма Проблемні номери Клієнти Clear numbers Numbers reserve Кабі…" at bounding box center [743, 19] width 1486 height 39
click at [24, 19] on icon at bounding box center [25, 19] width 8 height 9
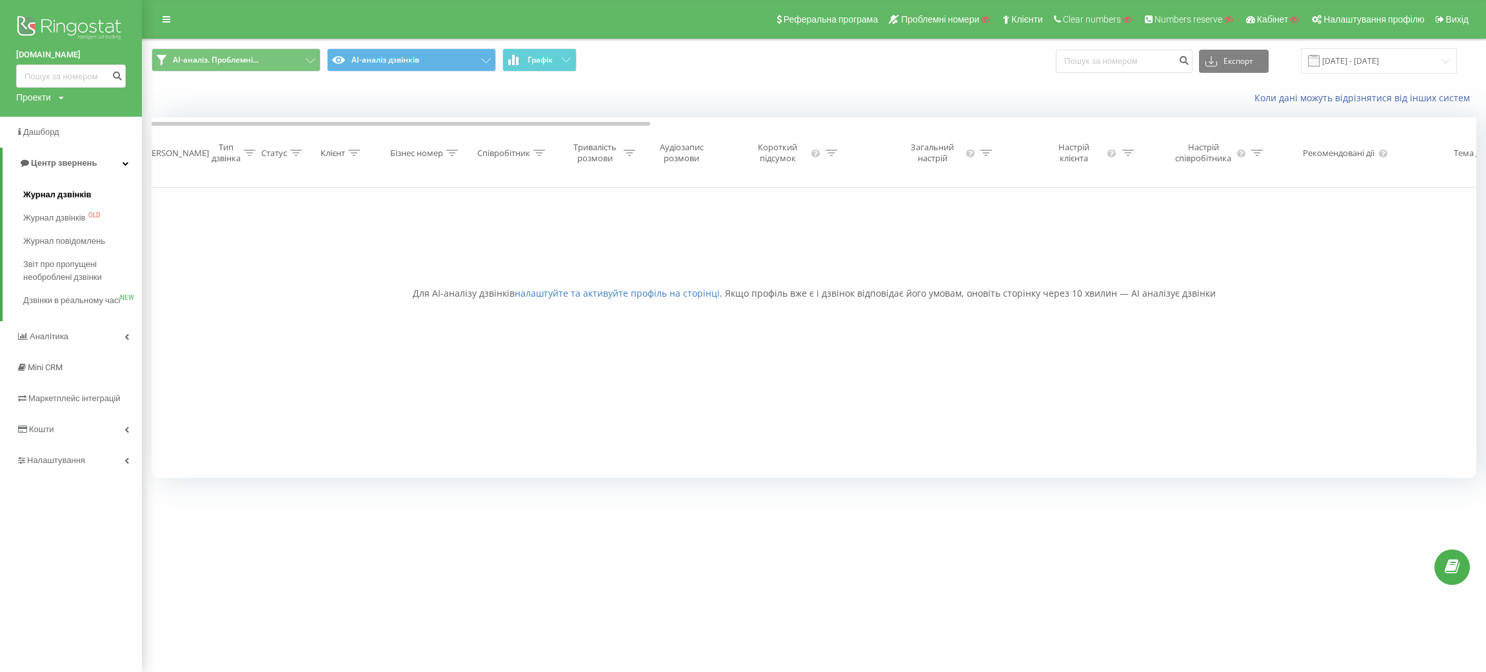
click at [60, 203] on link "Журнал дзвінків" at bounding box center [82, 194] width 119 height 23
